Goal: Task Accomplishment & Management: Use online tool/utility

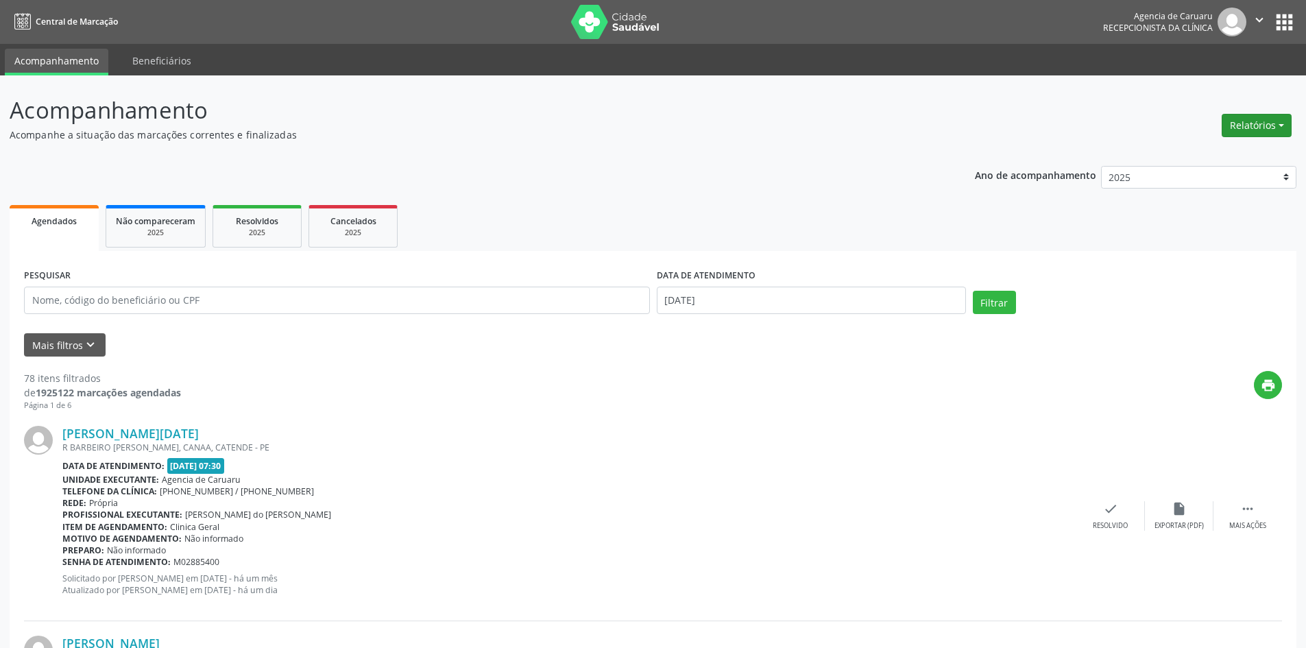
click at [1233, 117] on button "Relatórios" at bounding box center [1256, 125] width 70 height 23
click at [1177, 154] on link "Agendamentos" at bounding box center [1218, 154] width 147 height 19
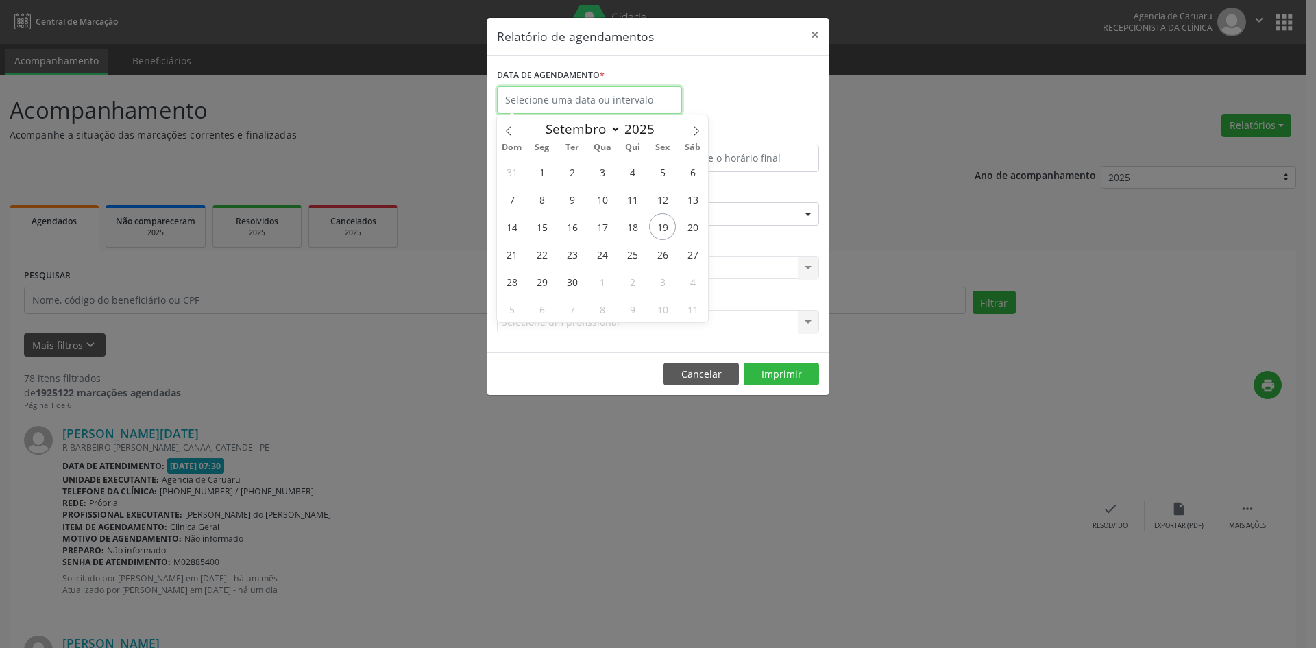
click at [565, 96] on input "text" at bounding box center [589, 99] width 185 height 27
click at [571, 282] on span "30" at bounding box center [572, 281] width 27 height 27
type input "[DATE]"
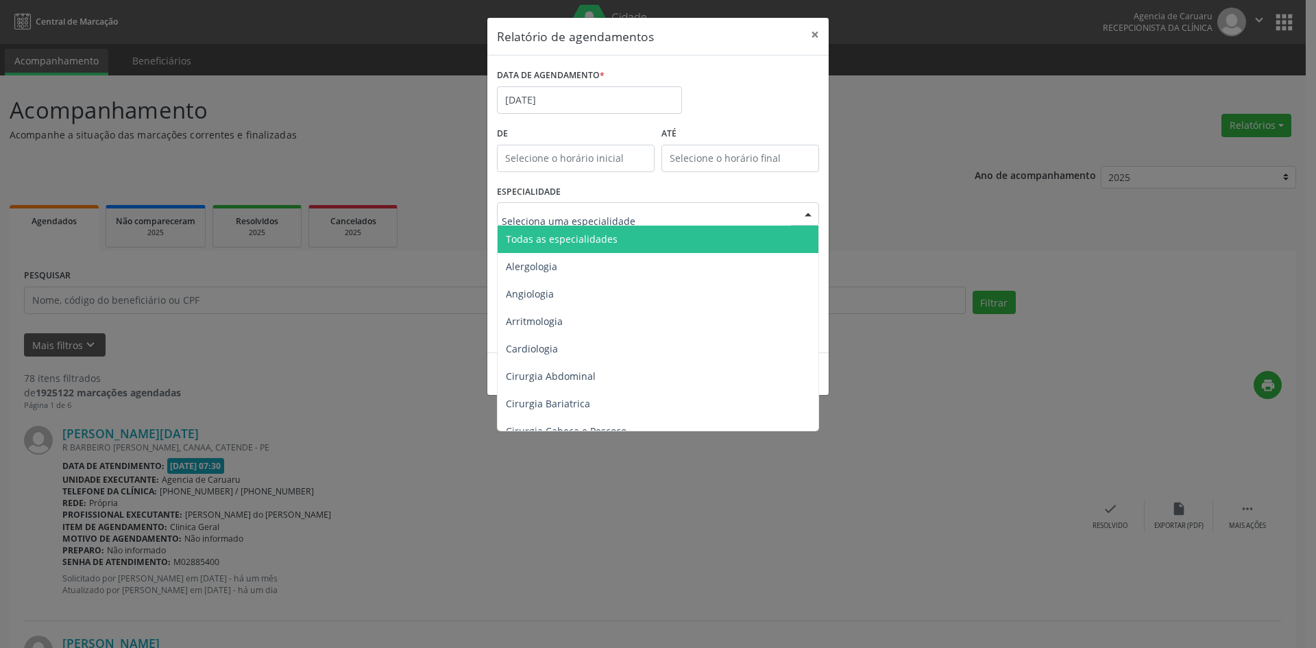
click at [571, 241] on span "Todas as especialidades" at bounding box center [562, 238] width 112 height 13
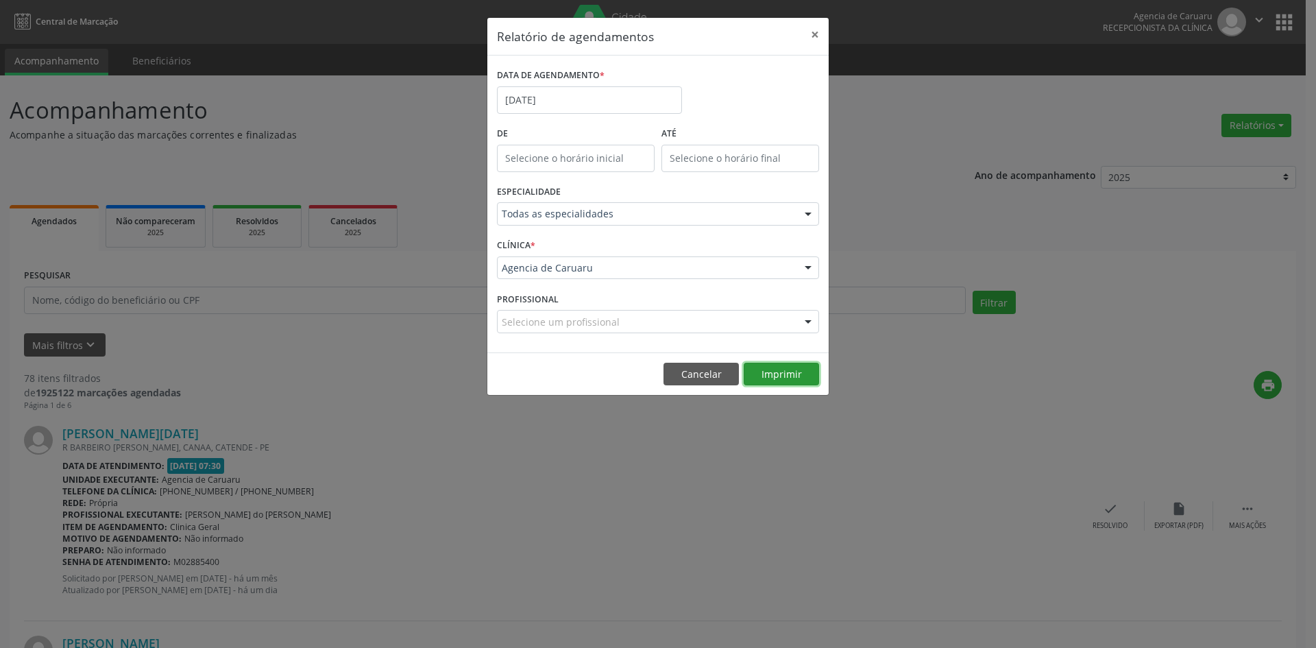
click at [778, 371] on button "Imprimir" at bounding box center [781, 374] width 75 height 23
click at [710, 373] on button "Cancelar" at bounding box center [701, 374] width 75 height 23
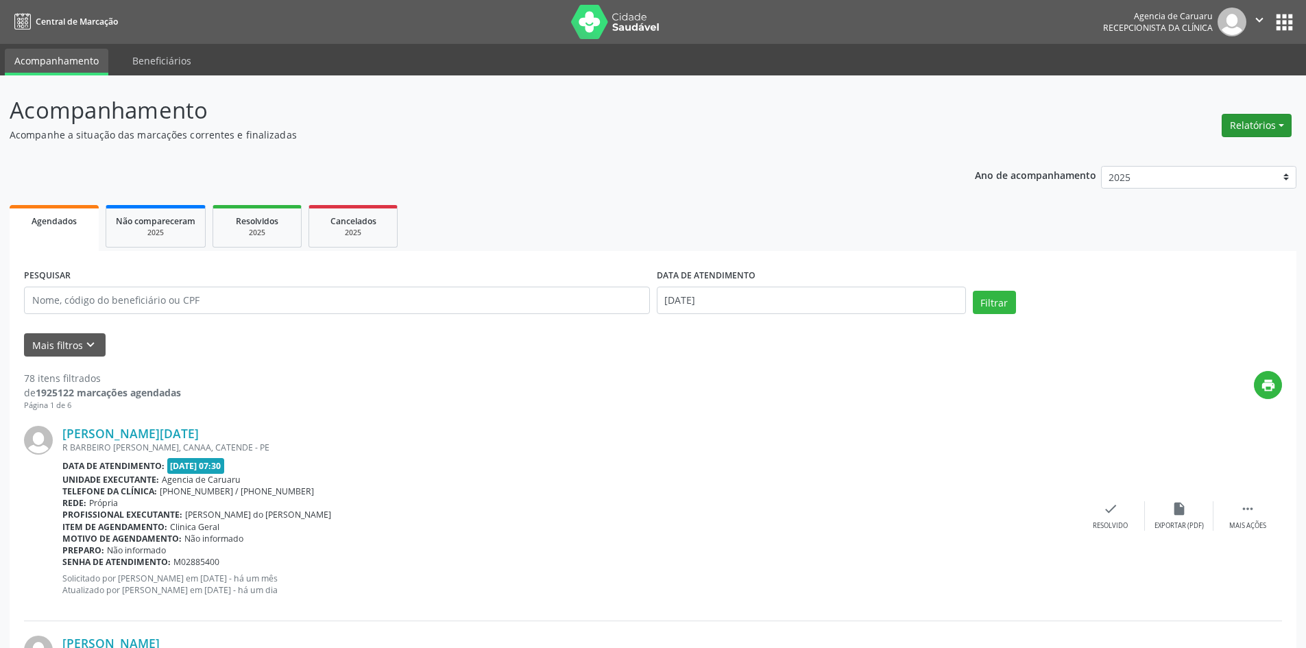
click at [1247, 133] on button "Relatórios" at bounding box center [1256, 125] width 70 height 23
click at [1214, 156] on link "Agendamentos" at bounding box center [1218, 154] width 147 height 19
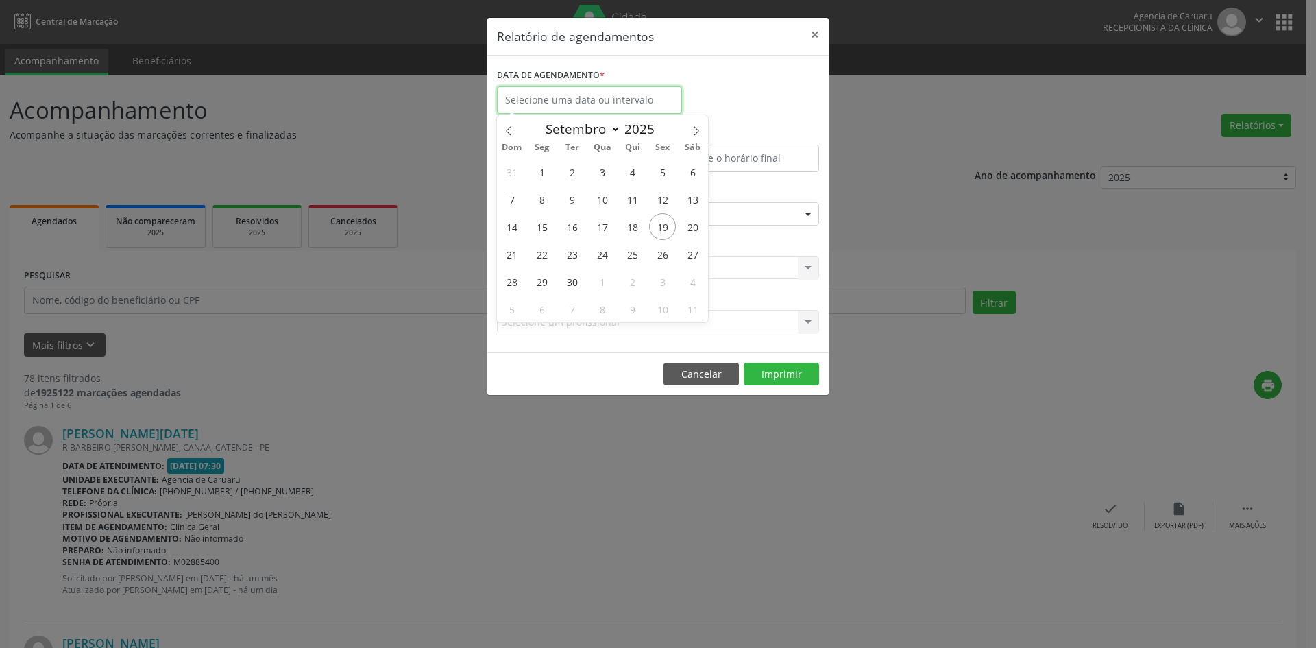
click at [554, 103] on input "text" at bounding box center [589, 99] width 185 height 27
click at [664, 220] on span "19" at bounding box center [662, 226] width 27 height 27
type input "[DATE]"
click at [663, 220] on span "19" at bounding box center [662, 226] width 27 height 27
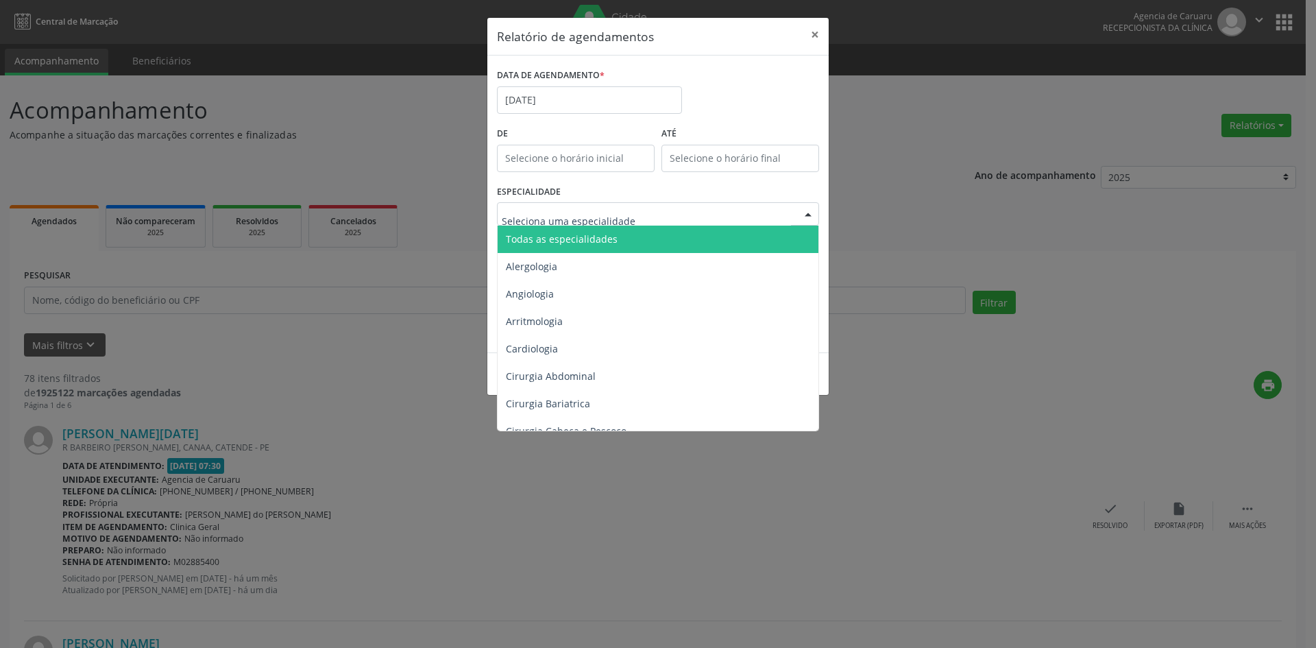
click at [588, 240] on span "Todas as especialidades" at bounding box center [562, 238] width 112 height 13
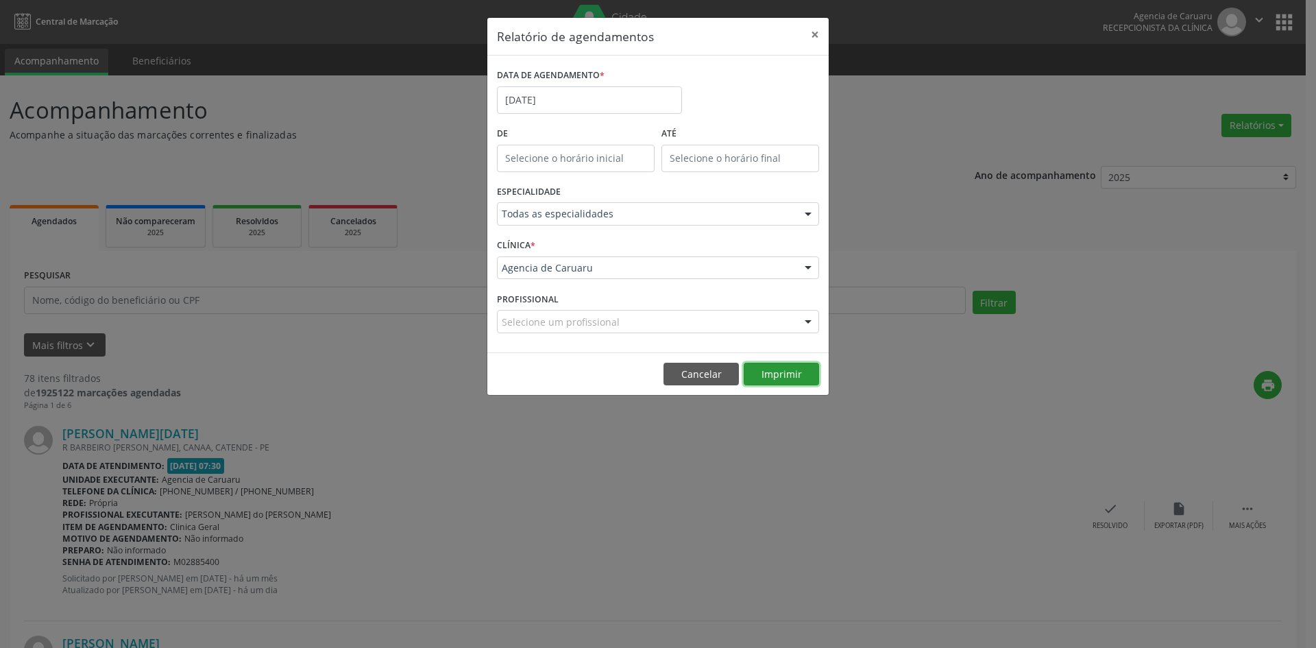
click at [796, 378] on button "Imprimir" at bounding box center [781, 374] width 75 height 23
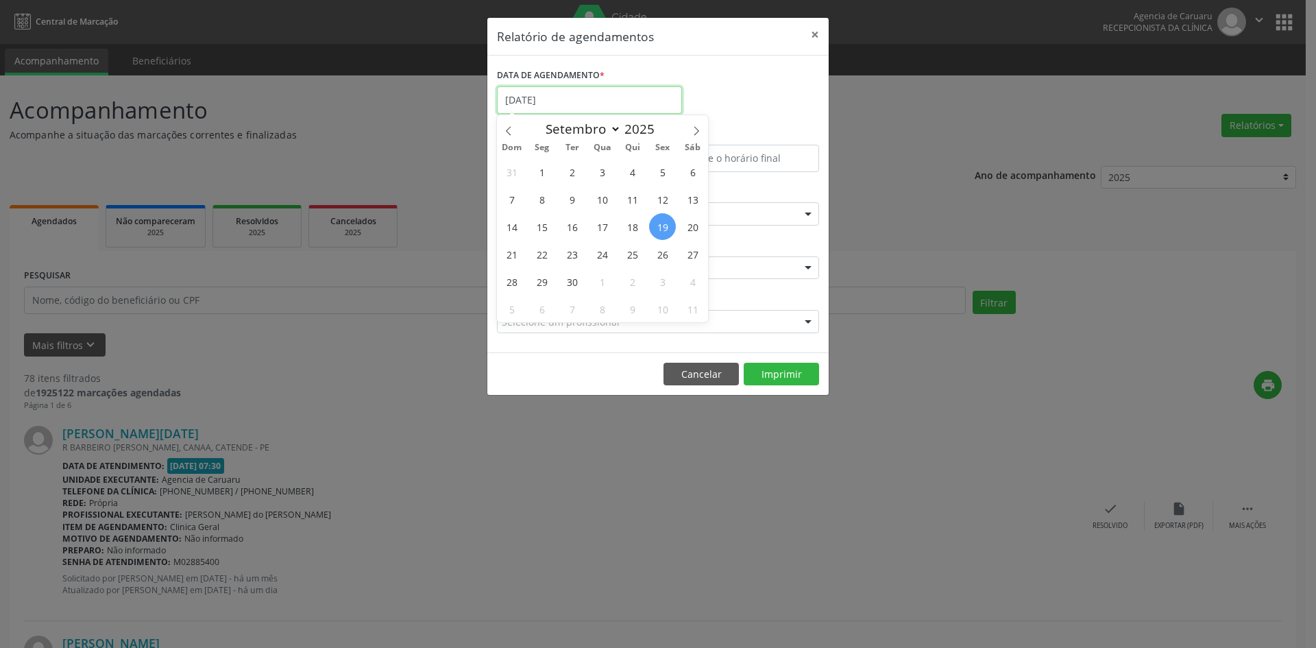
click at [532, 98] on input "[DATE]" at bounding box center [589, 99] width 185 height 27
click at [541, 254] on span "22" at bounding box center [541, 254] width 27 height 27
type input "22/09/2025"
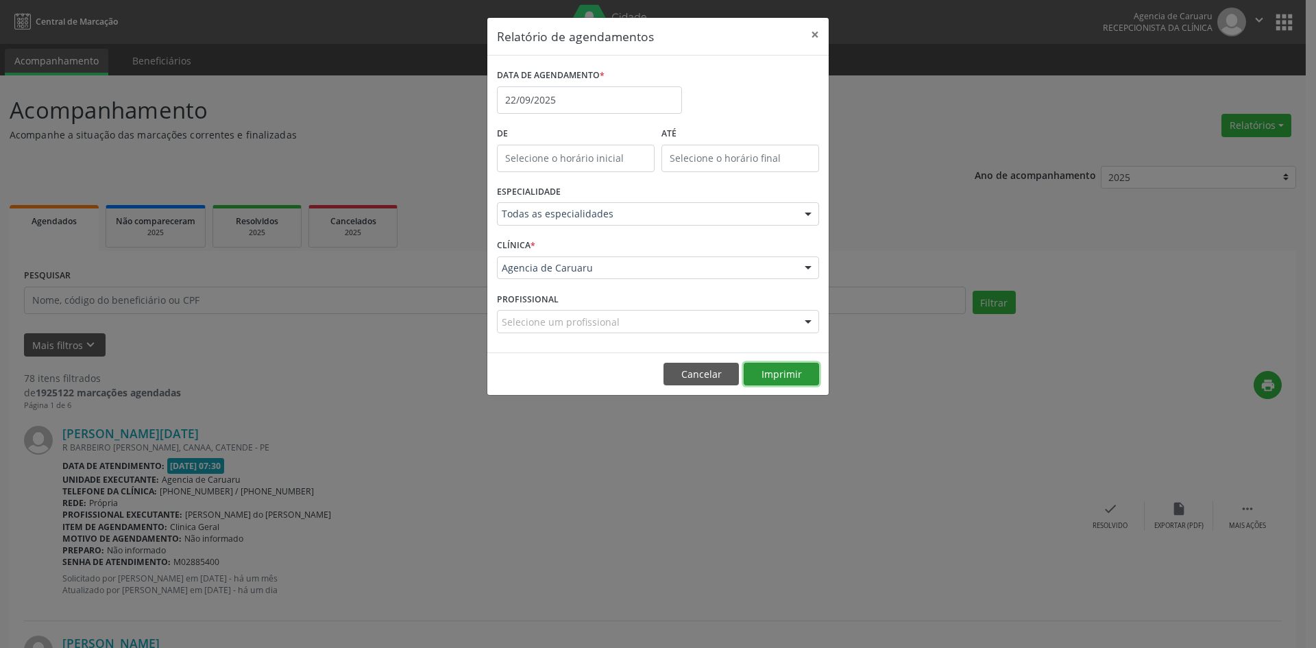
click at [758, 367] on button "Imprimir" at bounding box center [781, 374] width 75 height 23
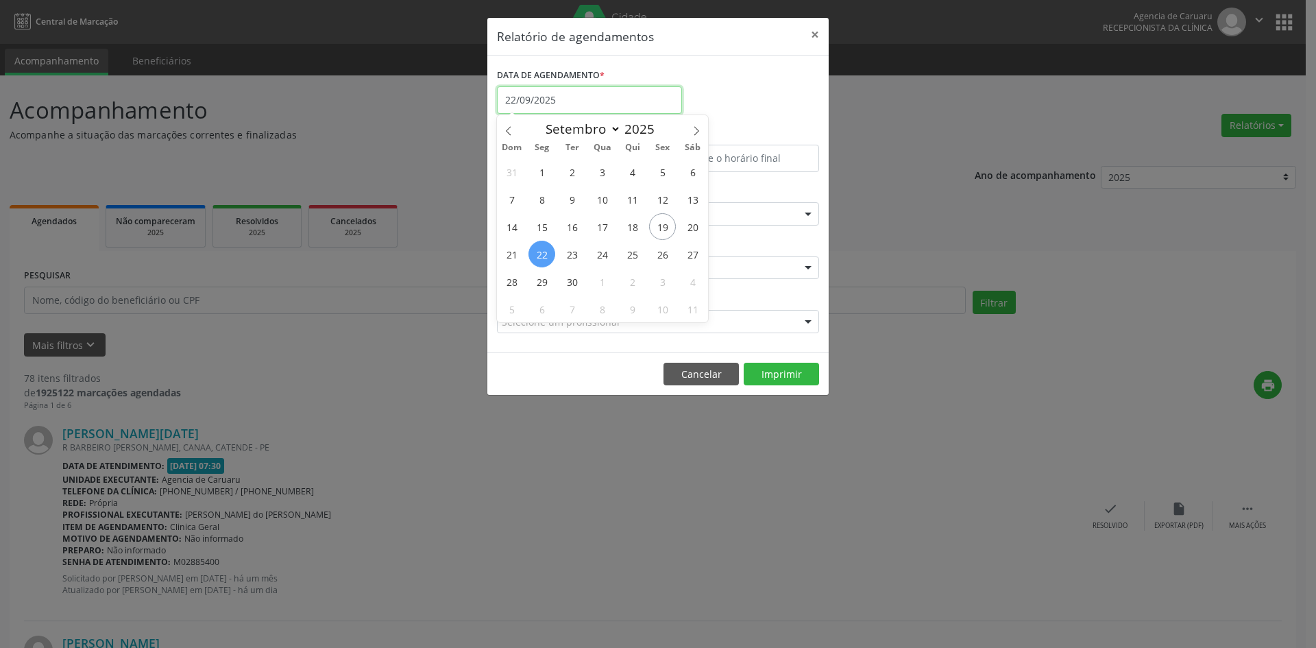
click at [550, 104] on input "22/09/2025" at bounding box center [589, 99] width 185 height 27
click at [550, 103] on input "22/09/2025" at bounding box center [589, 99] width 185 height 27
click at [661, 230] on span "19" at bounding box center [662, 226] width 27 height 27
type input "[DATE]"
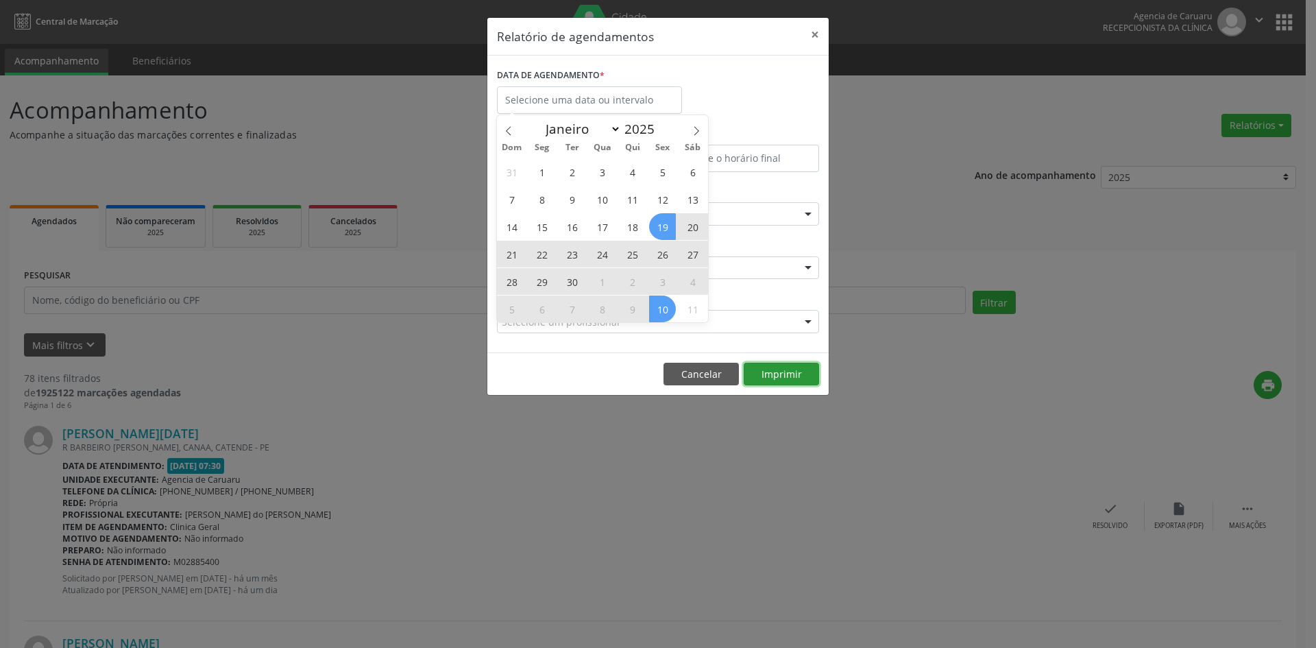
click at [783, 378] on button "Imprimir" at bounding box center [781, 374] width 75 height 23
select select "8"
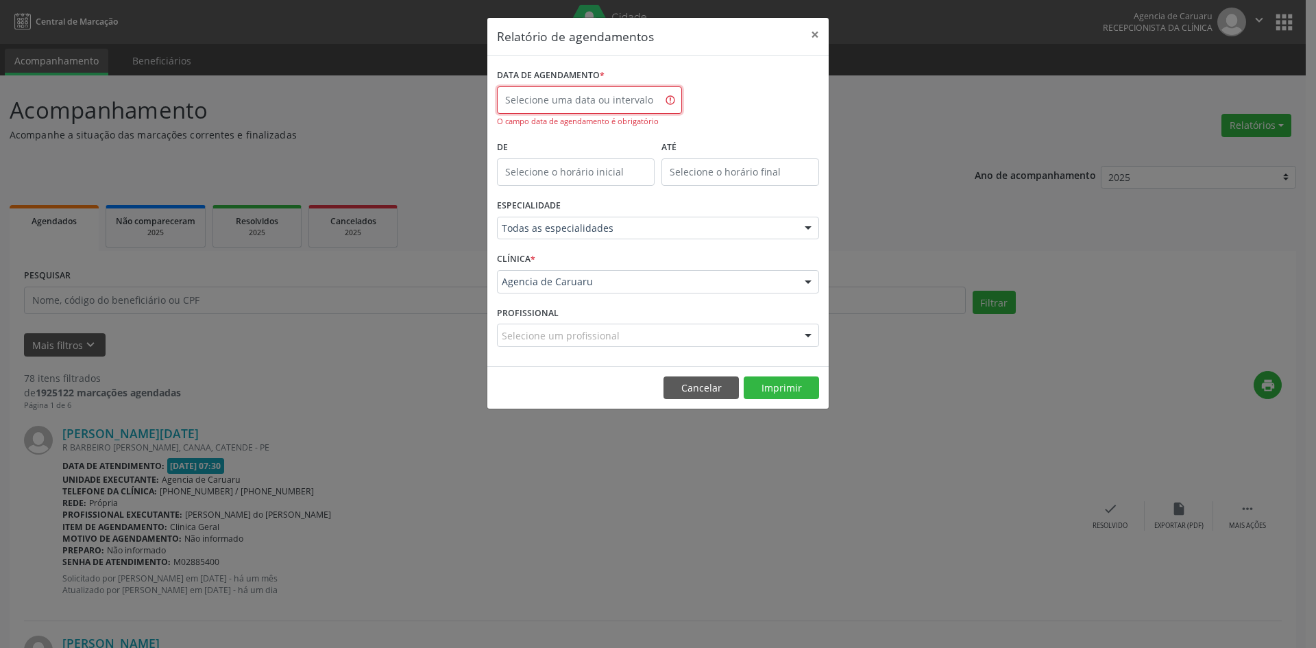
click at [572, 104] on input "text" at bounding box center [589, 99] width 185 height 27
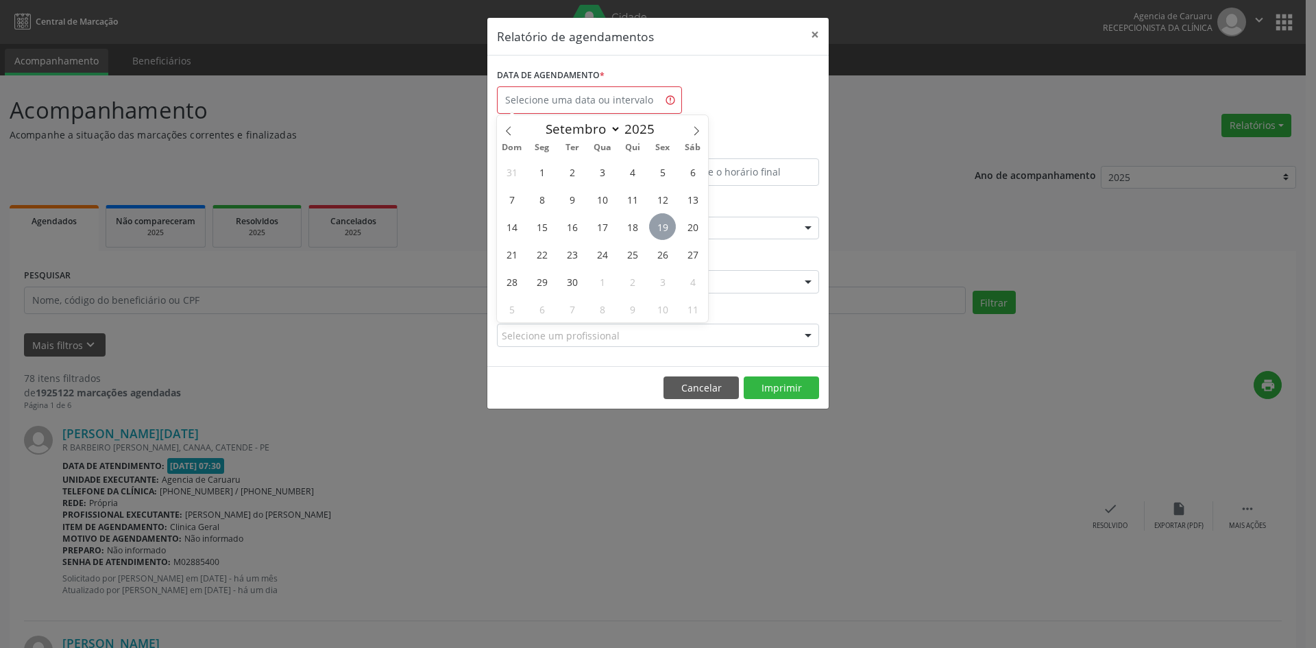
click at [666, 234] on span "19" at bounding box center [662, 226] width 27 height 27
type input "[DATE]"
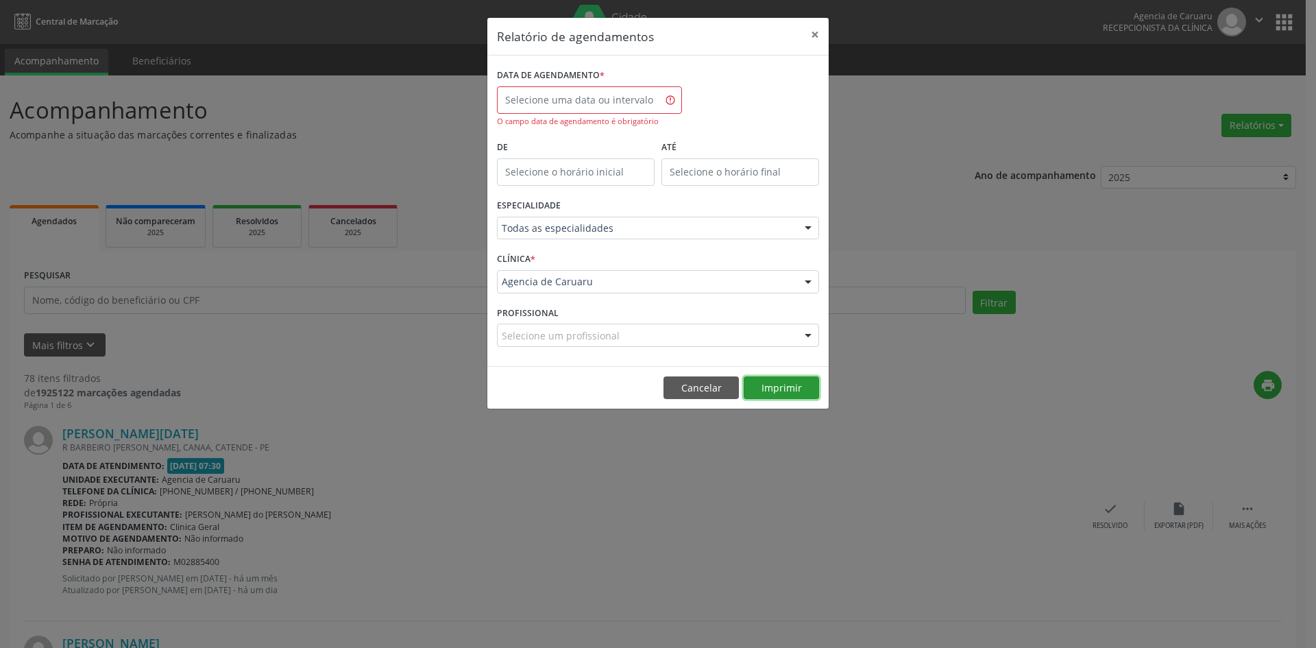
click at [776, 384] on button "Imprimir" at bounding box center [781, 387] width 75 height 23
click at [611, 95] on input "text" at bounding box center [589, 99] width 185 height 27
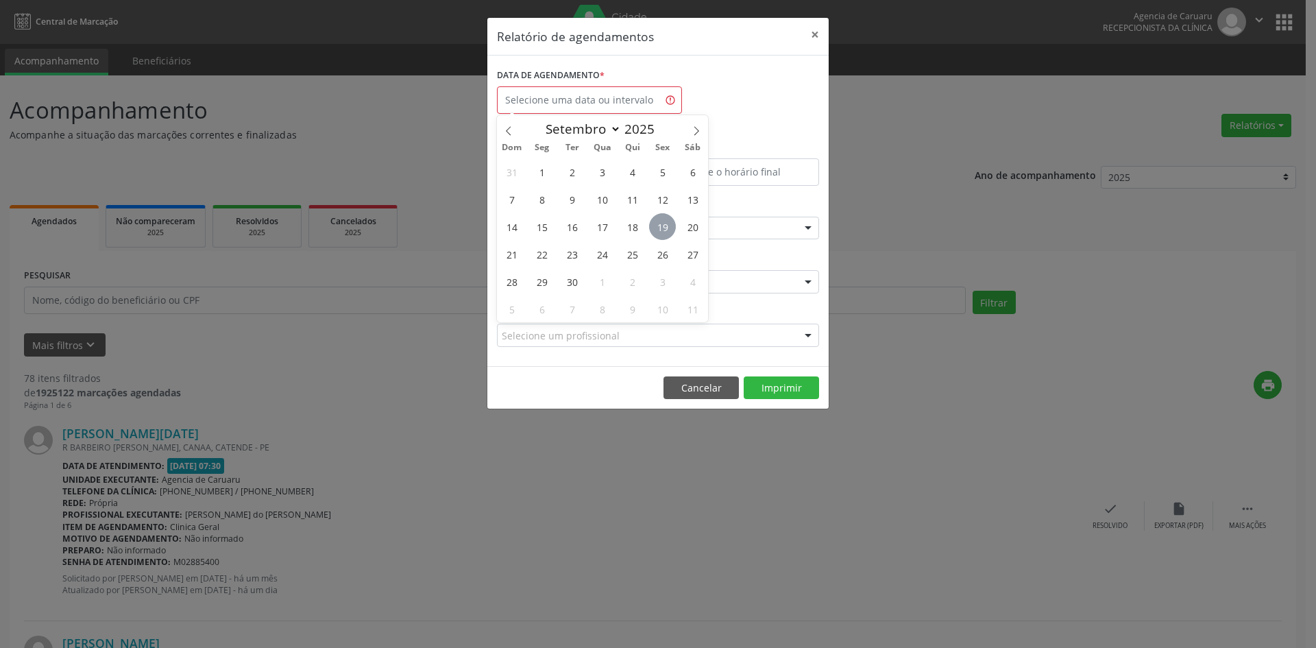
click at [659, 227] on span "19" at bounding box center [662, 226] width 27 height 27
type input "[DATE]"
click at [659, 227] on span "19" at bounding box center [662, 226] width 27 height 27
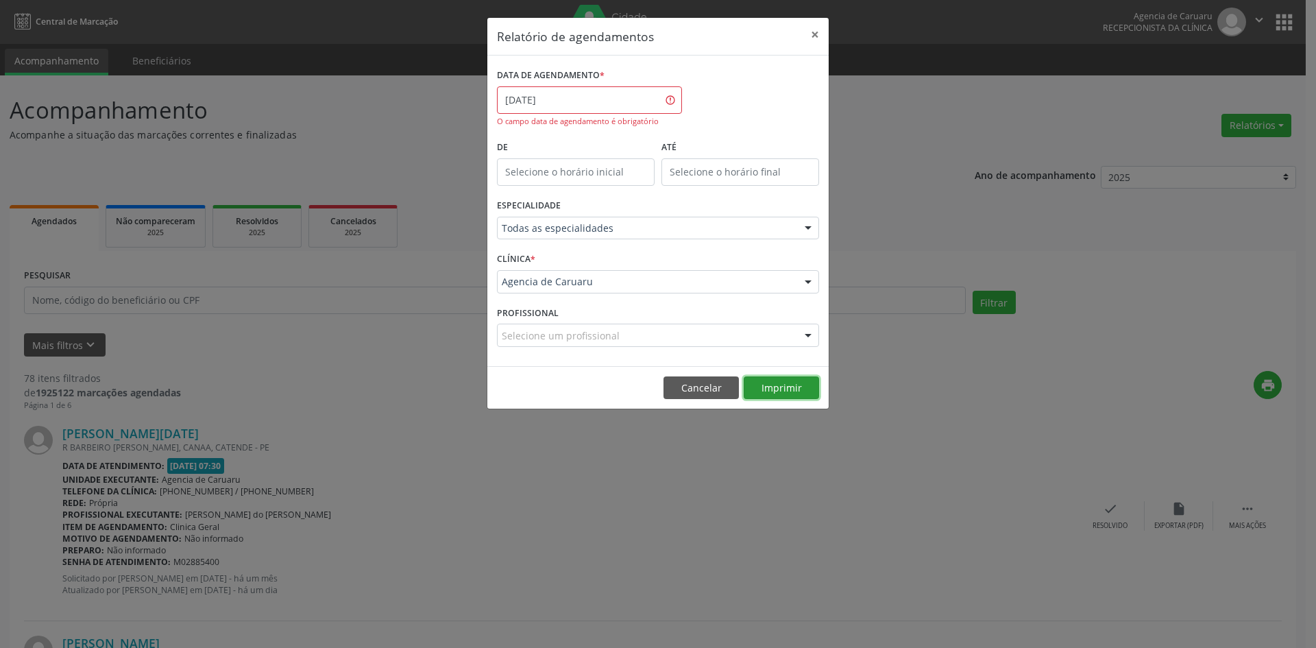
click at [764, 380] on button "Imprimir" at bounding box center [781, 387] width 75 height 23
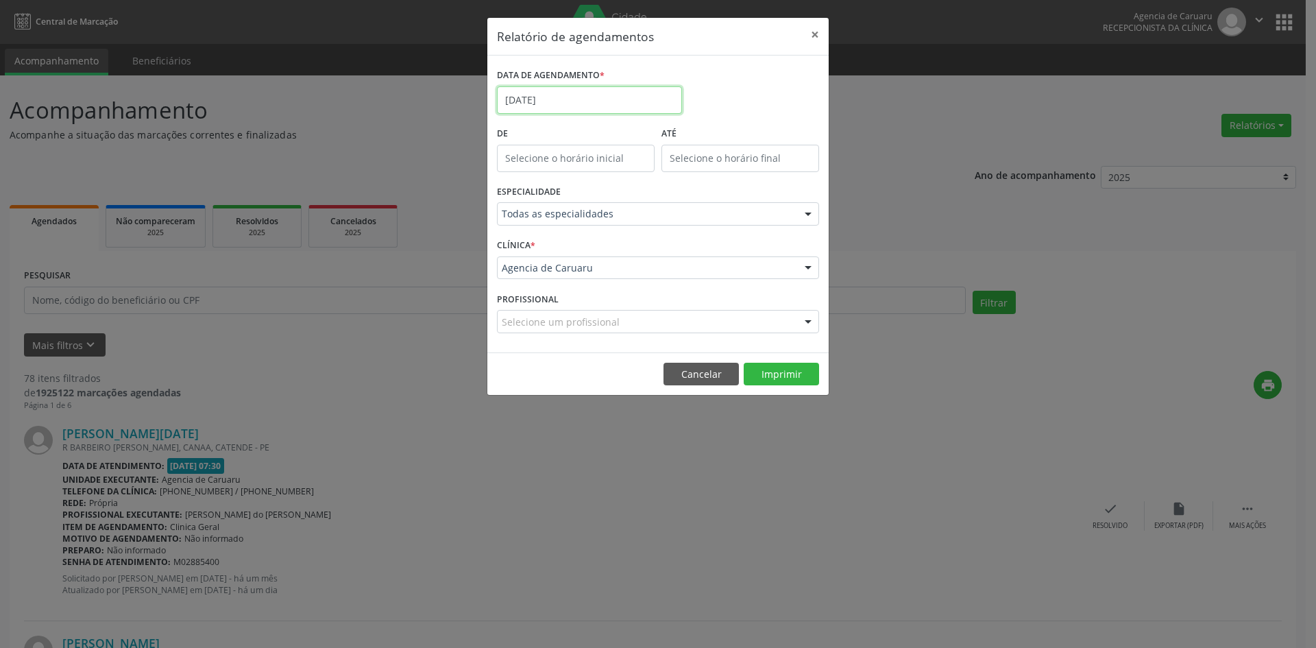
click at [555, 101] on input "[DATE]" at bounding box center [589, 99] width 185 height 27
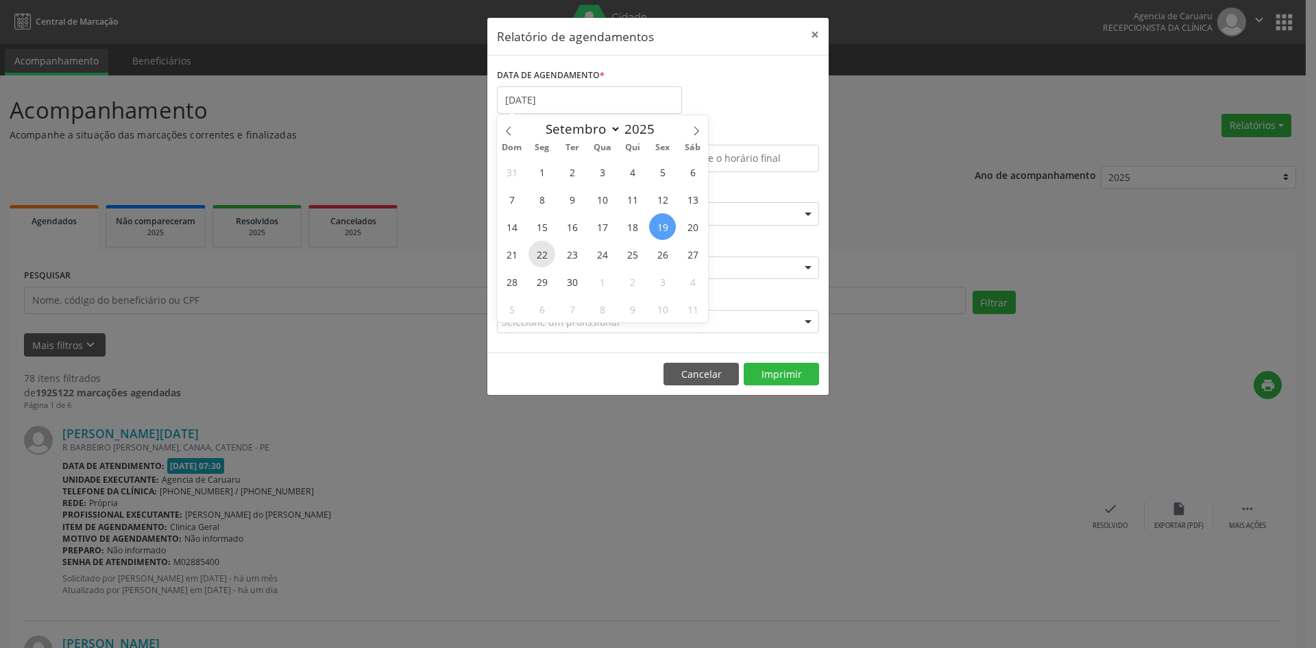
click at [537, 262] on span "22" at bounding box center [541, 254] width 27 height 27
type input "22/09/2025"
click at [537, 263] on span "22" at bounding box center [541, 254] width 27 height 27
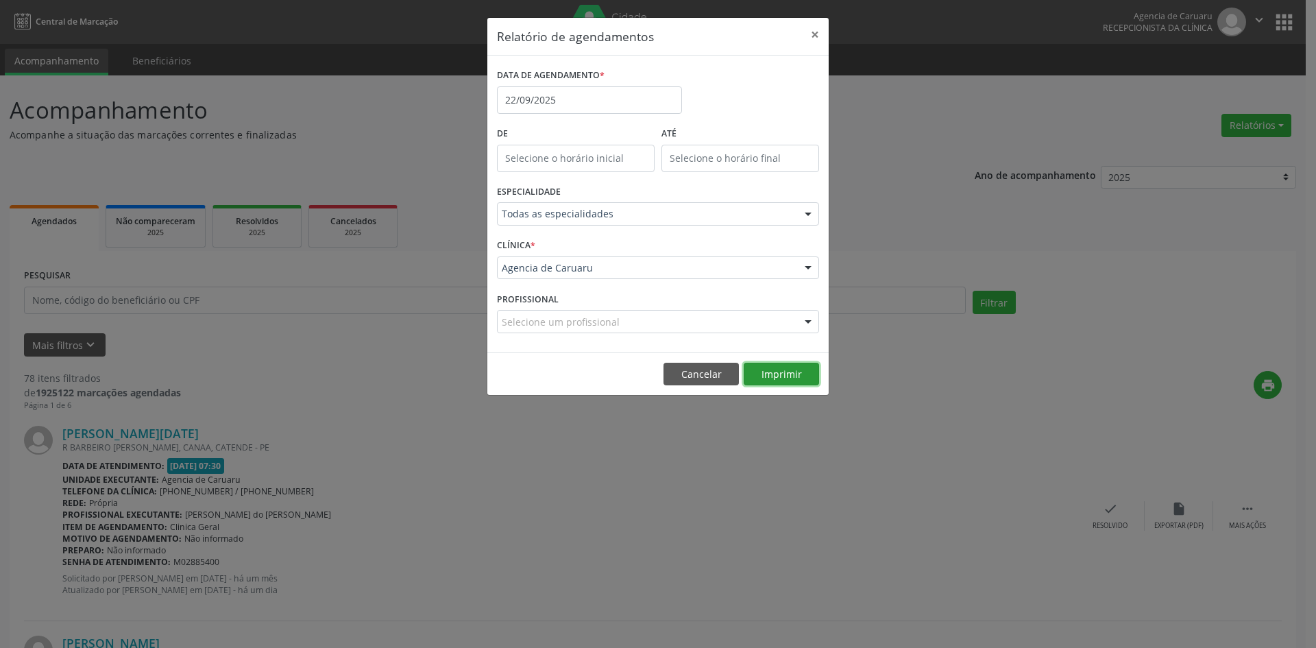
click at [764, 381] on button "Imprimir" at bounding box center [781, 374] width 75 height 23
click at [520, 105] on input "22/09/2025" at bounding box center [589, 99] width 185 height 27
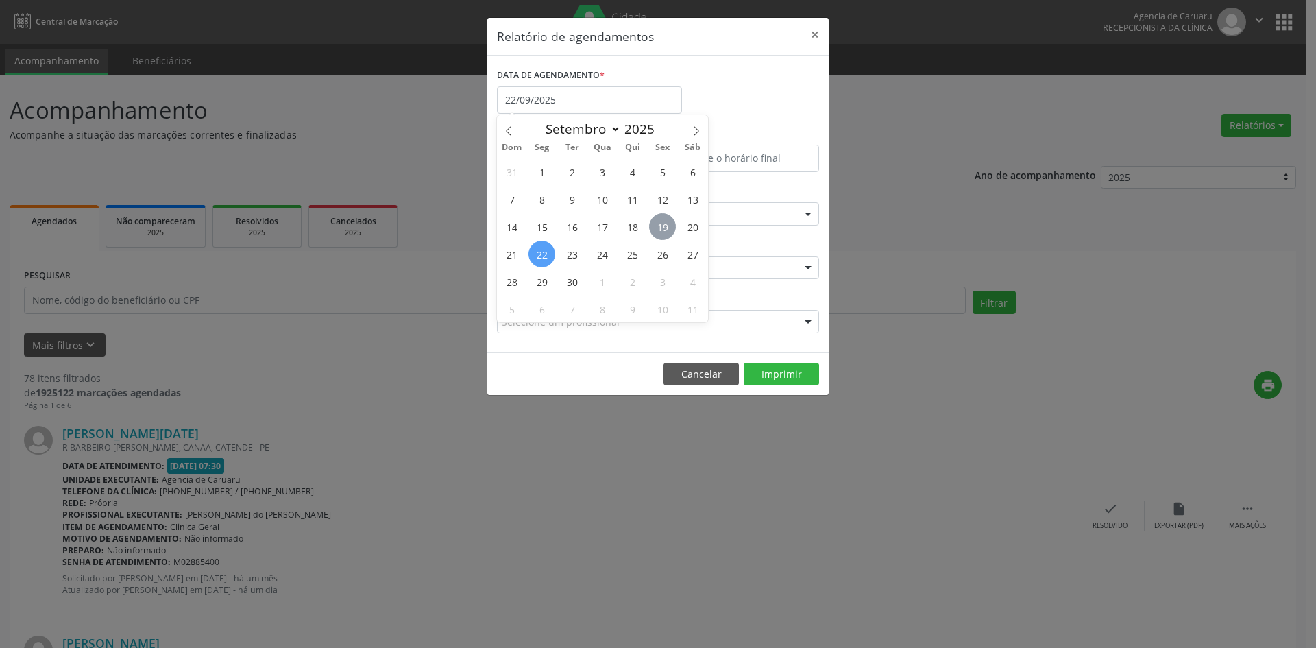
click at [663, 228] on span "19" at bounding box center [662, 226] width 27 height 27
type input "[DATE]"
click at [664, 228] on span "19" at bounding box center [662, 226] width 27 height 27
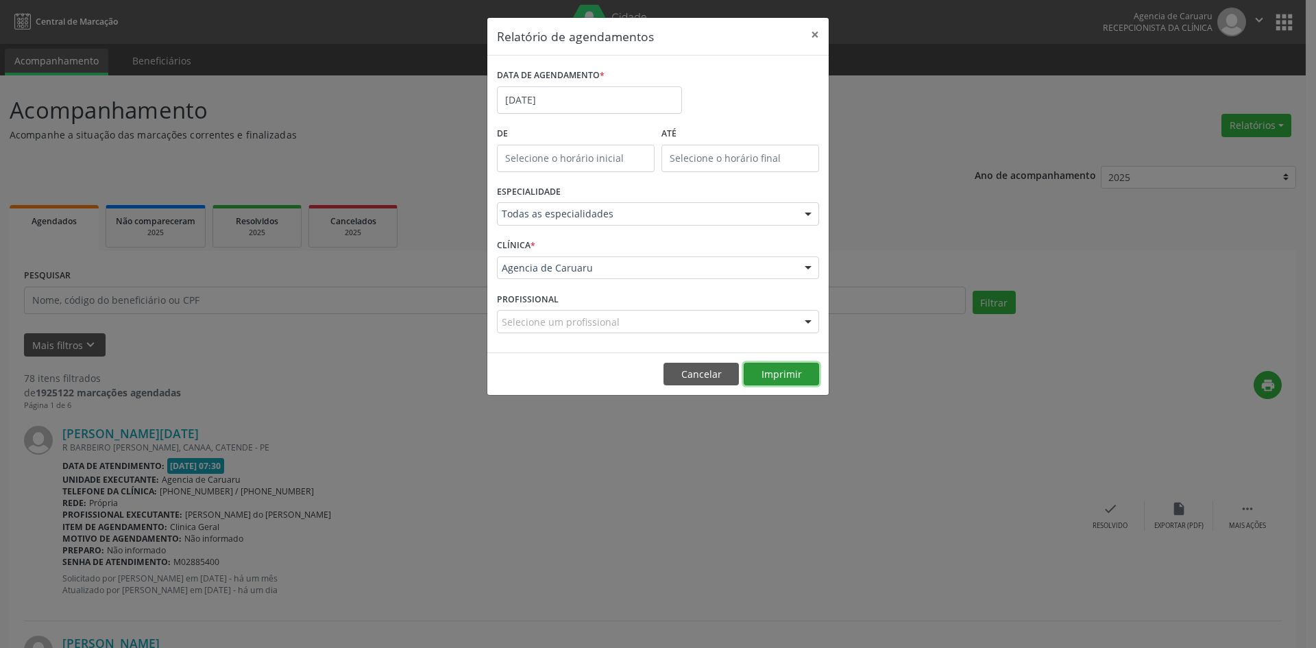
click at [777, 369] on button "Imprimir" at bounding box center [781, 374] width 75 height 23
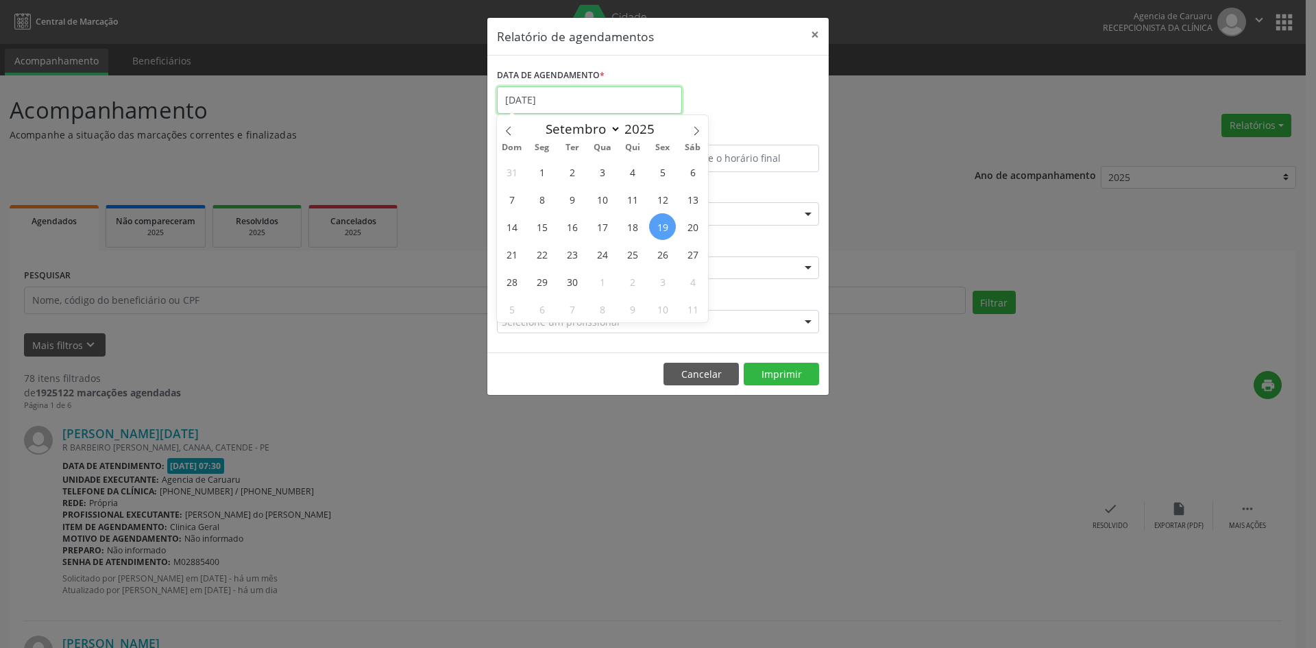
click at [559, 98] on input "[DATE]" at bounding box center [589, 99] width 185 height 27
click at [571, 284] on span "30" at bounding box center [572, 281] width 27 height 27
type input "[DATE]"
click at [571, 284] on span "30" at bounding box center [572, 281] width 27 height 27
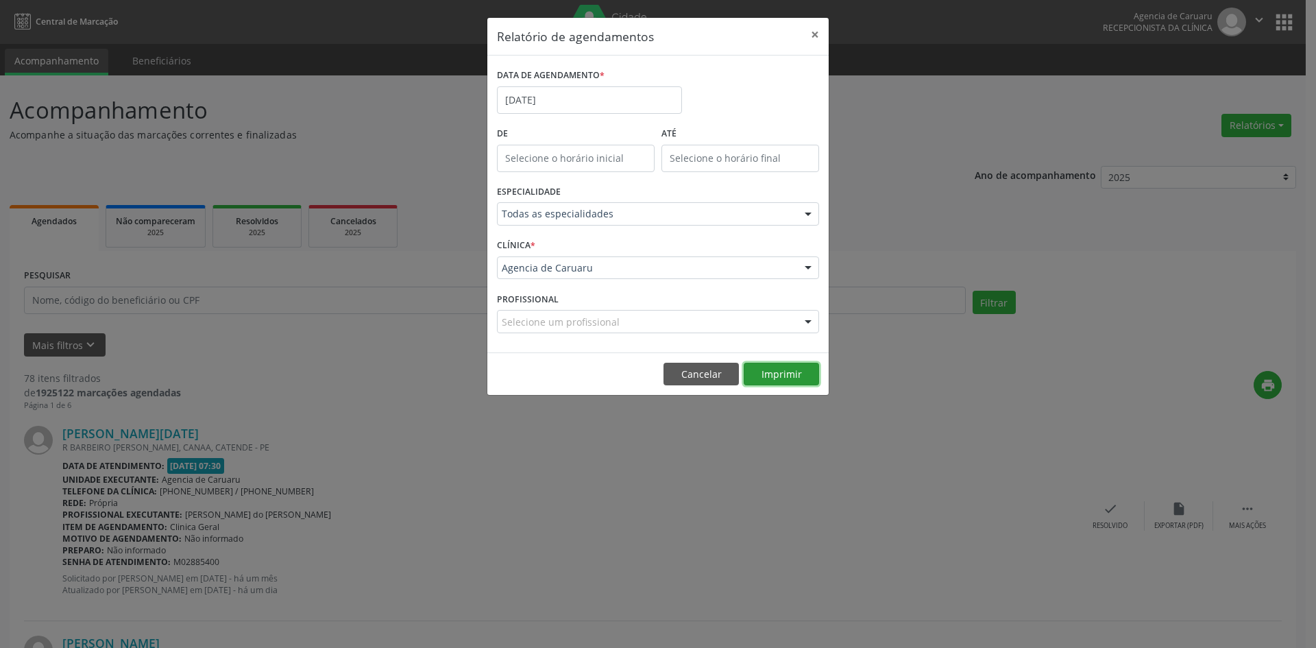
click at [798, 372] on button "Imprimir" at bounding box center [781, 374] width 75 height 23
click at [769, 371] on button "Imprimir" at bounding box center [781, 374] width 75 height 23
